Goal: Find contact information: Find contact information

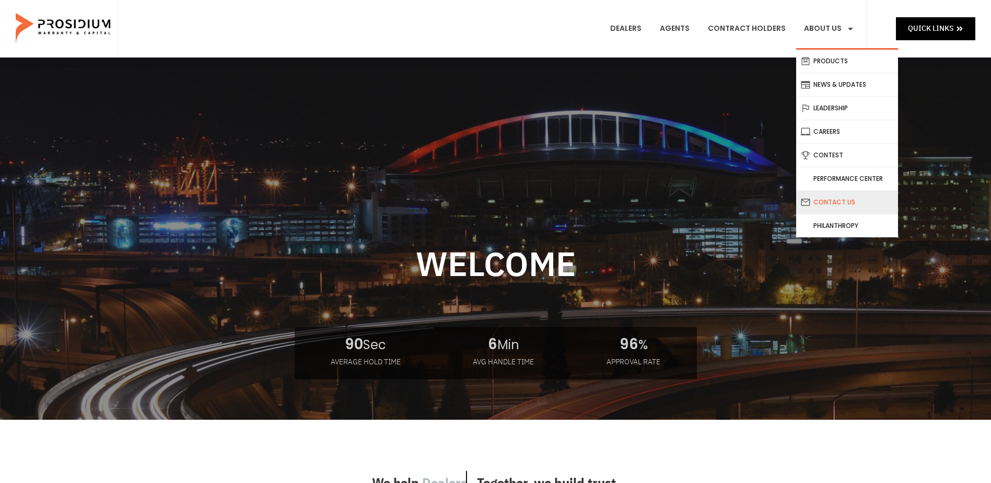
click at [834, 205] on link "Contact Us" at bounding box center [848, 202] width 102 height 23
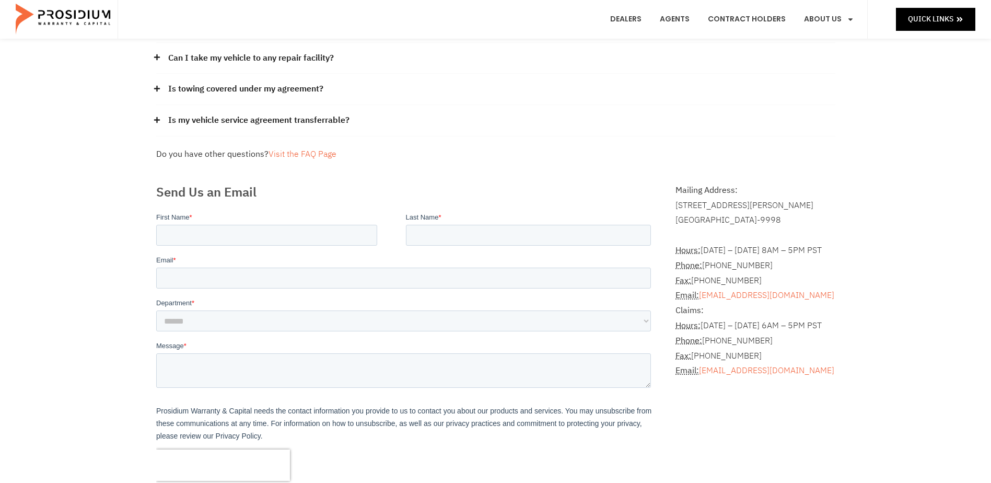
scroll to position [157, 0]
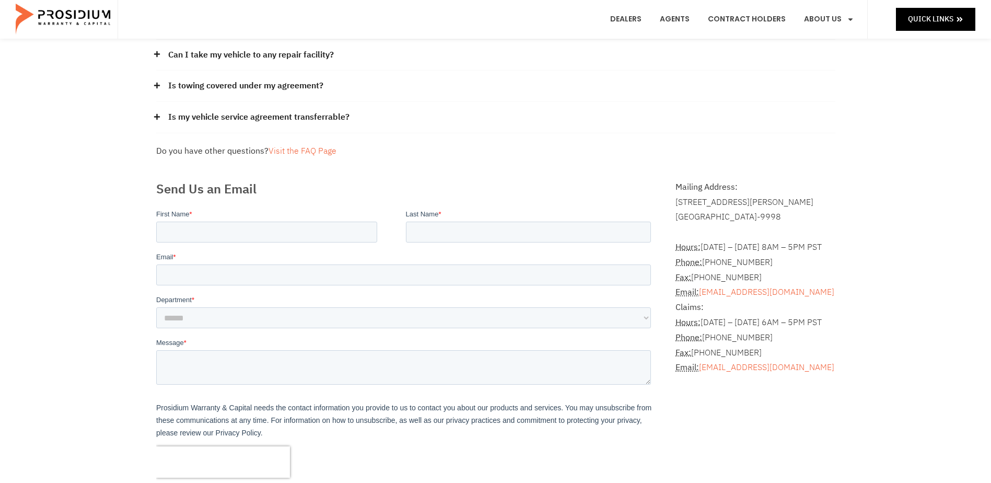
click at [97, 257] on div "Frequently Asked Questions How can I get a copy of my contract? Please contact …" at bounding box center [495, 236] width 991 height 671
drag, startPoint x: 93, startPoint y: 310, endPoint x: 96, endPoint y: 301, distance: 9.9
click at [93, 310] on div "Frequently Asked Questions How can I get a copy of my contract? Please contact …" at bounding box center [495, 236] width 991 height 671
